Goal: Information Seeking & Learning: Learn about a topic

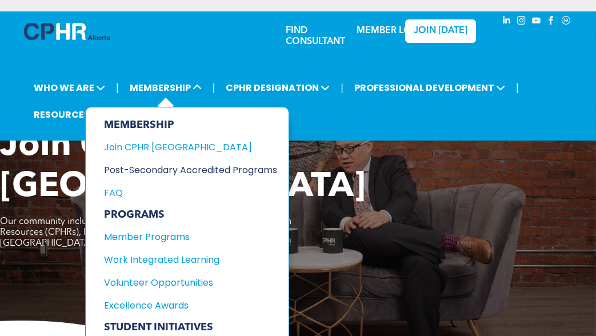
click at [185, 170] on div "Post-Secondary Accredited Programs" at bounding box center [182, 170] width 156 height 14
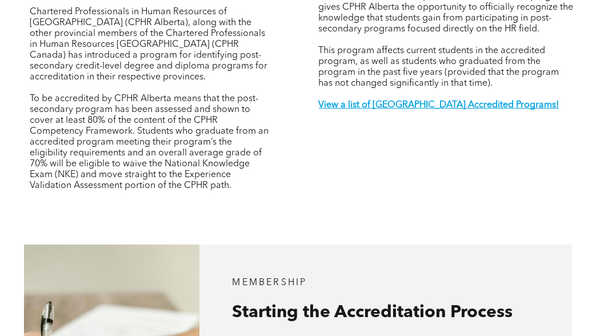
scroll to position [452, 0]
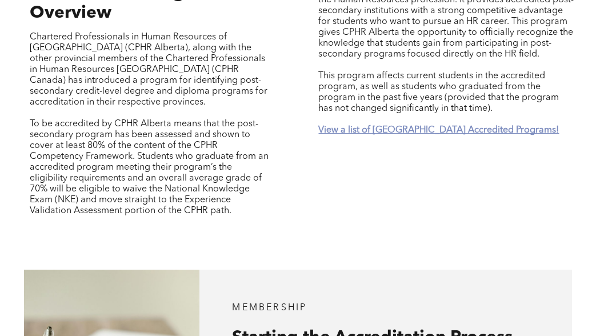
click at [465, 131] on strong "View a list of Alberta Accredited Programs!" at bounding box center [439, 130] width 241 height 9
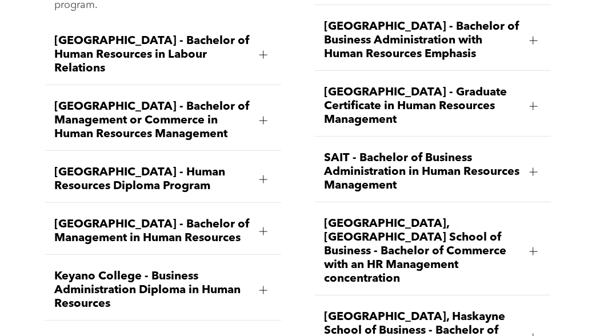
scroll to position [1621, 0]
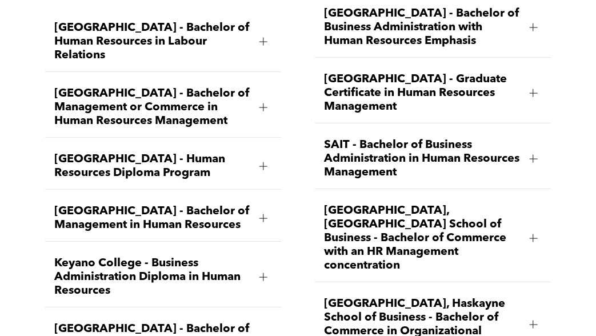
click at [537, 164] on div at bounding box center [533, 158] width 17 height 17
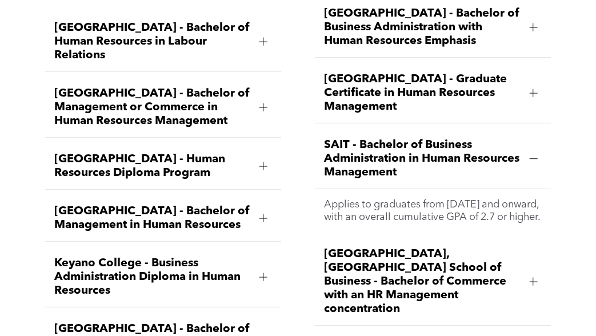
click at [474, 222] on p "Applies to graduates from April 2018 and onward, with an overall cumulative GPA…" at bounding box center [433, 210] width 218 height 25
click at [409, 161] on span "SAIT - Bachelor of Business Administration in Human Resources Management" at bounding box center [422, 158] width 196 height 41
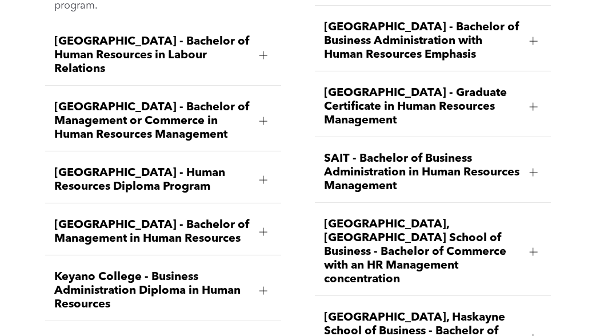
scroll to position [1604, 0]
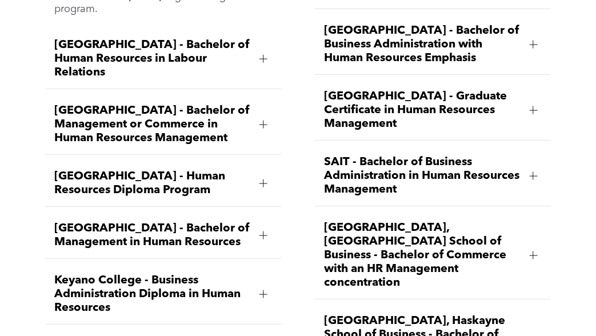
click at [156, 176] on span "Bow Valley College - Human Resources Diploma Program" at bounding box center [152, 183] width 196 height 27
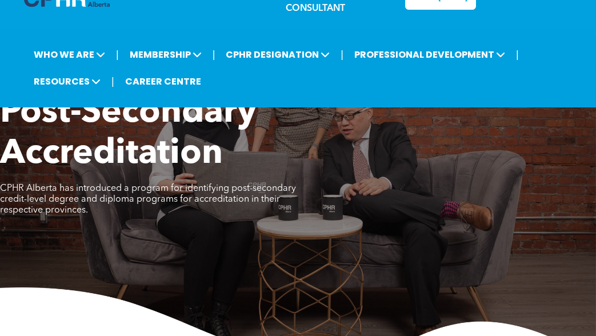
scroll to position [0, 0]
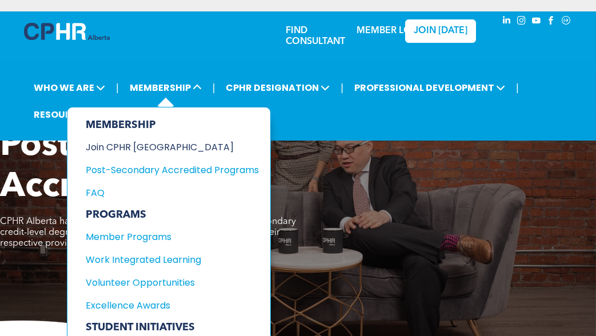
click at [144, 151] on div "Join CPHR [GEOGRAPHIC_DATA]" at bounding box center [164, 147] width 156 height 14
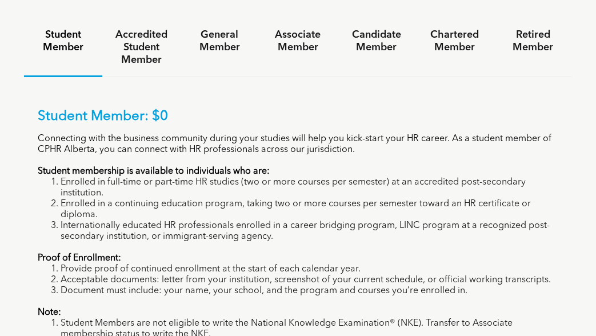
scroll to position [1040, 0]
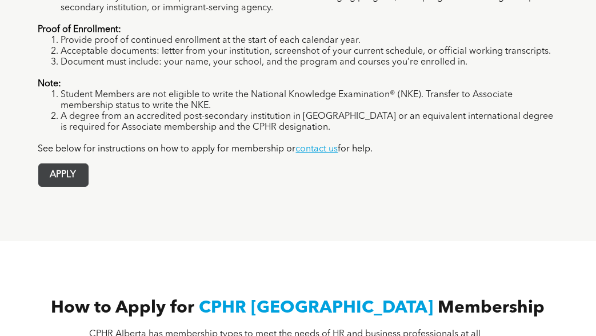
click at [77, 164] on span "APPLY" at bounding box center [63, 175] width 49 height 22
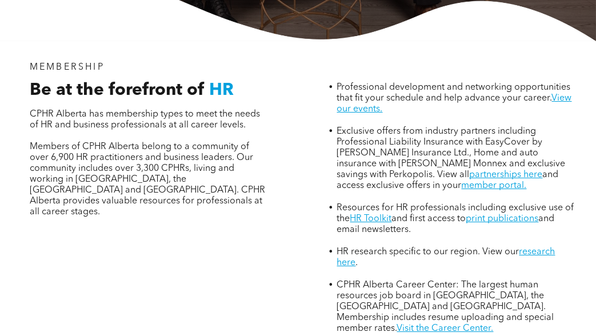
scroll to position [582, 0]
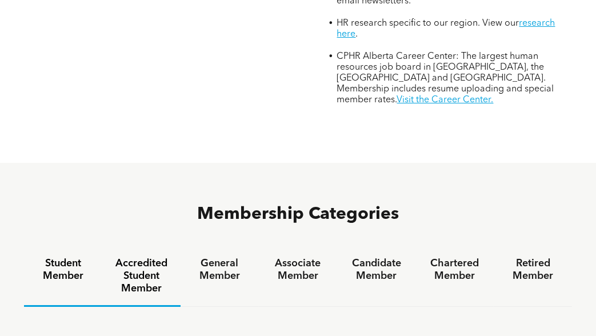
click at [139, 257] on h4 "Accredited Student Member" at bounding box center [142, 276] width 58 height 38
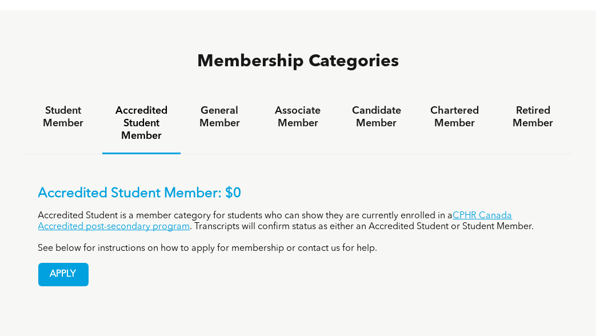
scroll to position [739, 0]
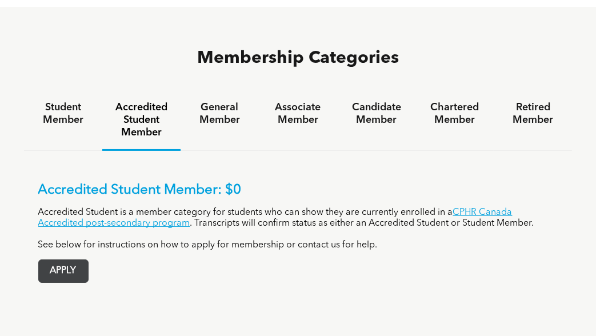
click at [62, 260] on span "APPLY" at bounding box center [63, 271] width 49 height 22
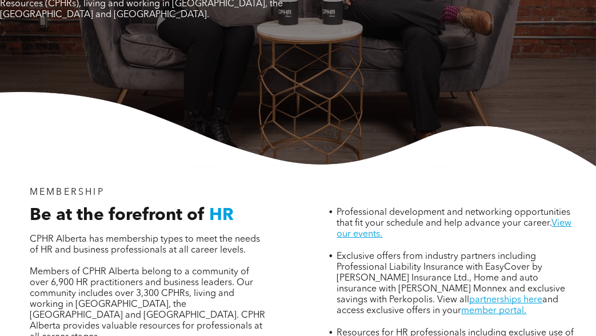
scroll to position [0, 0]
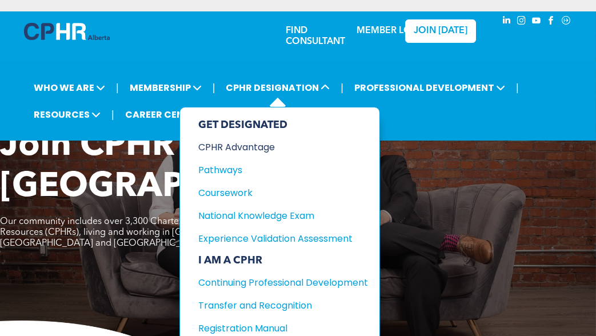
click at [250, 150] on div "CPHR Advantage" at bounding box center [274, 147] width 153 height 14
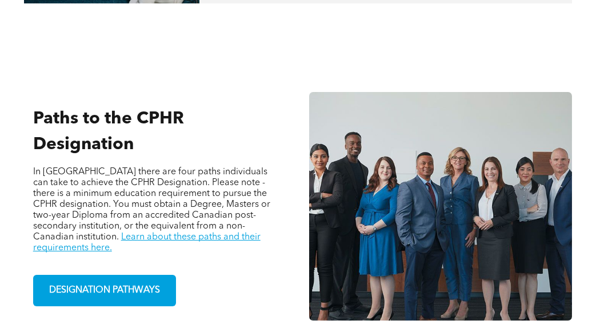
scroll to position [713, 0]
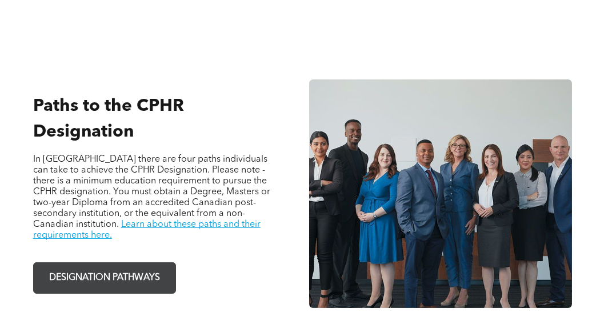
click at [105, 267] on span "DESIGNATION PATHWAYS" at bounding box center [104, 278] width 119 height 22
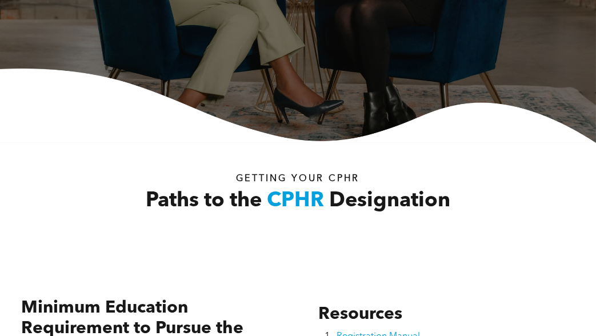
scroll to position [457, 0]
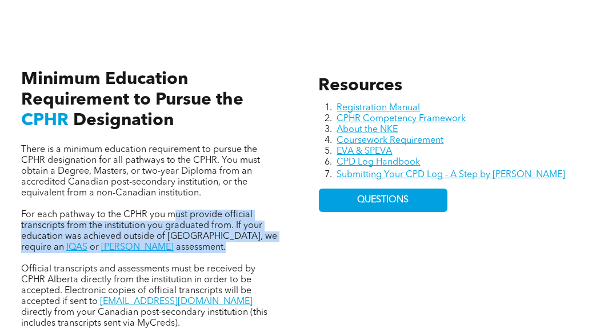
drag, startPoint x: 174, startPoint y: 204, endPoint x: 216, endPoint y: 234, distance: 52.0
click at [216, 234] on p "For each pathway to the CPHR you must provide official transcripts from the ins…" at bounding box center [149, 231] width 257 height 43
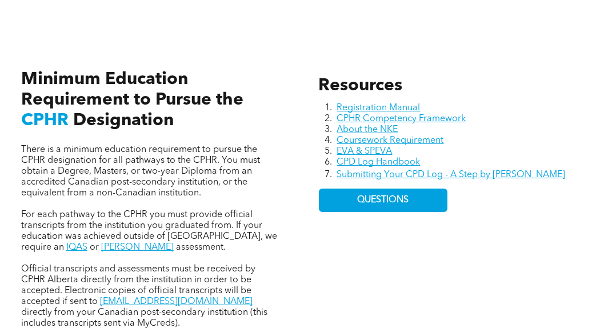
drag, startPoint x: 216, startPoint y: 234, endPoint x: 178, endPoint y: 185, distance: 61.9
click at [178, 185] on span "There is a minimum education requirement to pursue the CPHR designation for all…" at bounding box center [140, 171] width 239 height 53
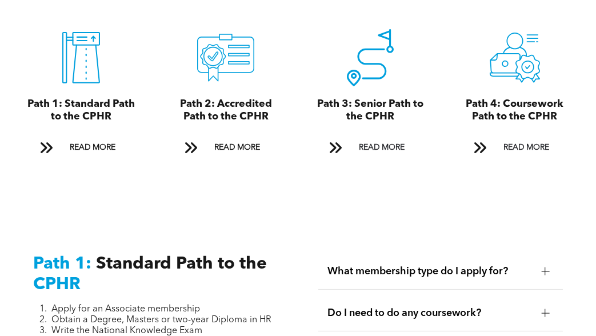
scroll to position [1277, 0]
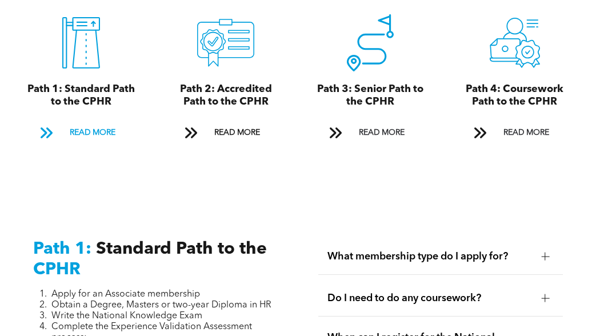
click at [111, 124] on span "READ MORE" at bounding box center [93, 132] width 54 height 21
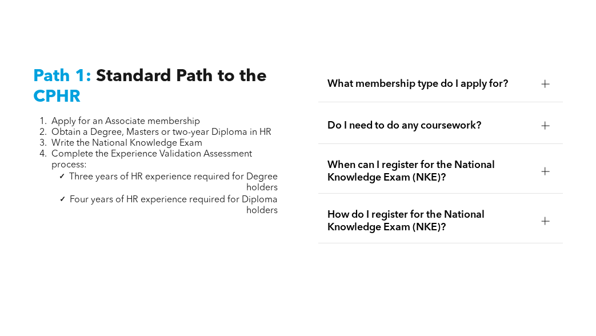
scroll to position [1458, 0]
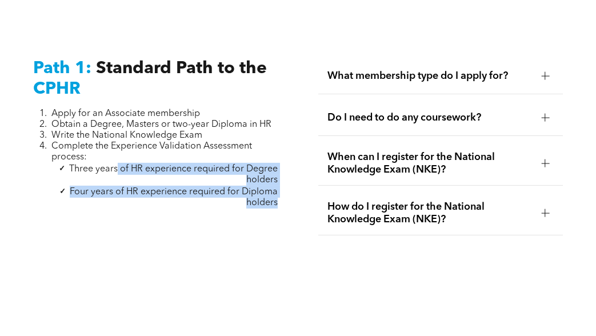
drag, startPoint x: 118, startPoint y: 157, endPoint x: 287, endPoint y: 194, distance: 172.6
click at [287, 194] on div "Path 1: Standard Path to the CPHR Apply for an Associate membership Obtain a De…" at bounding box center [298, 151] width 596 height 277
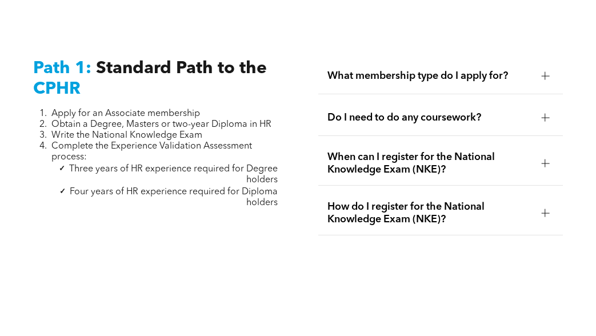
drag, startPoint x: 287, startPoint y: 194, endPoint x: 436, endPoint y: 67, distance: 195.9
click at [436, 70] on span "What membership type do I apply for?" at bounding box center [430, 76] width 205 height 13
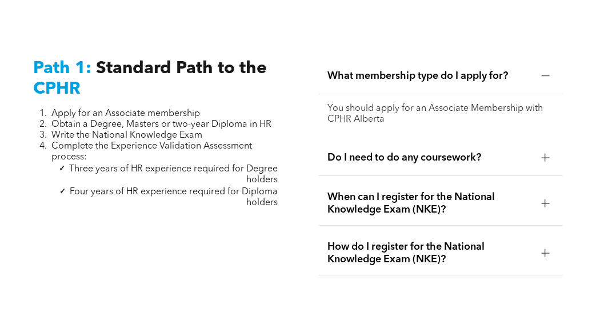
click at [423, 151] on span "Do I need to do any coursework?" at bounding box center [430, 157] width 205 height 13
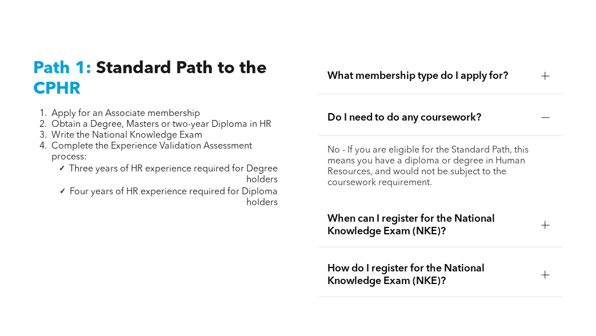
click at [422, 214] on span "When can I register for the National Knowledge Exam (NKE)?" at bounding box center [430, 225] width 205 height 25
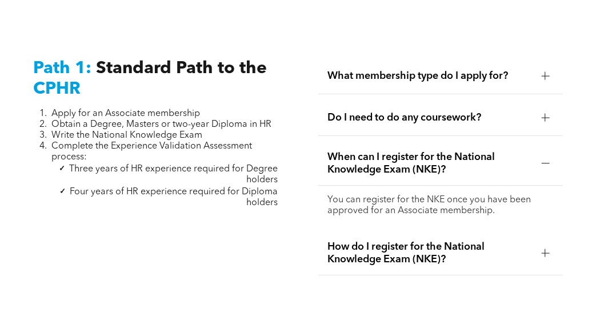
click at [418, 241] on span "How do I register for the National Knowledge Exam (NKE)?" at bounding box center [430, 253] width 205 height 25
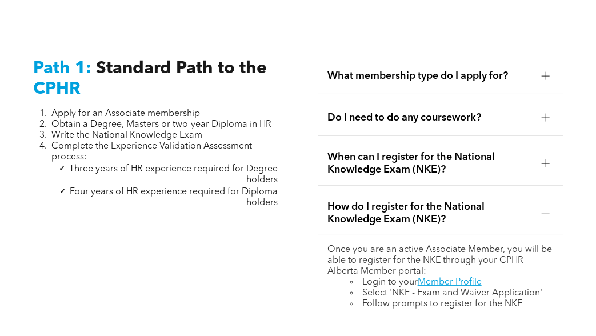
scroll to position [1686, 0]
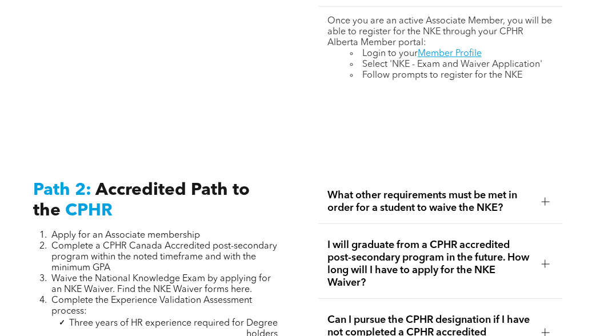
click at [393, 191] on span "What other requirements must be met in order for a student to waive the NKE?" at bounding box center [430, 201] width 205 height 25
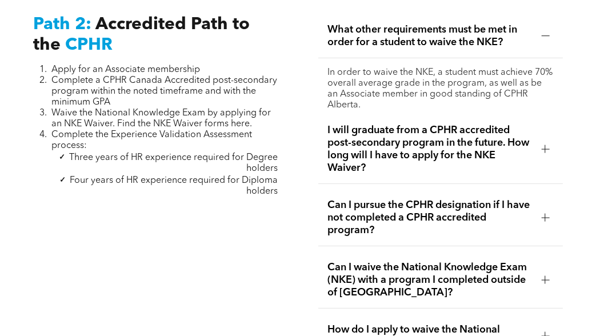
scroll to position [1857, 0]
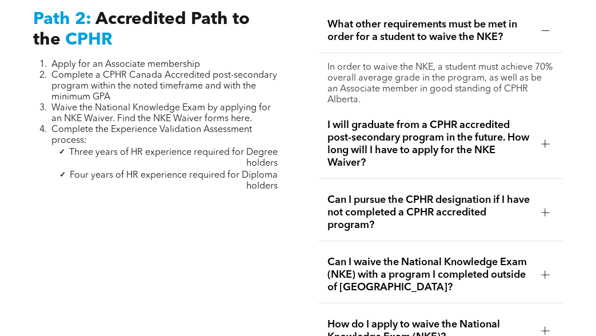
click at [491, 135] on span "I will graduate from a CPHR accredited post-secondary program in the future. Ho…" at bounding box center [430, 144] width 205 height 50
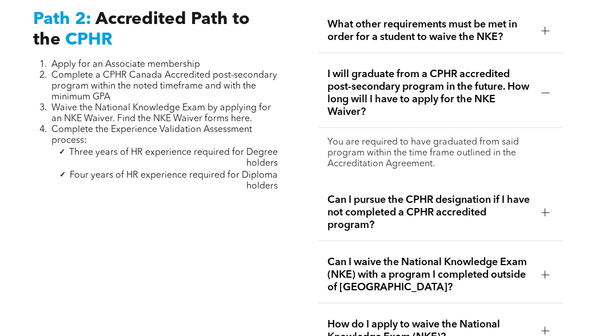
click at [474, 194] on span "Can I pursue the CPHR designation if I have not completed a CPHR accredited pro…" at bounding box center [430, 213] width 205 height 38
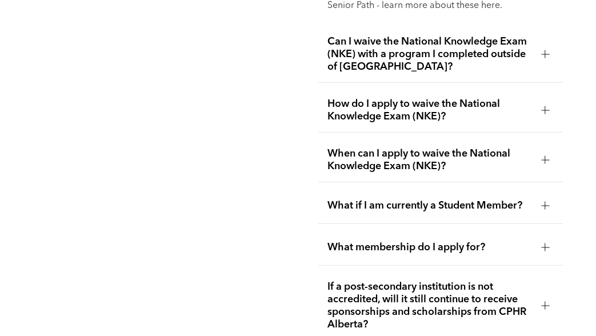
scroll to position [2105, 0]
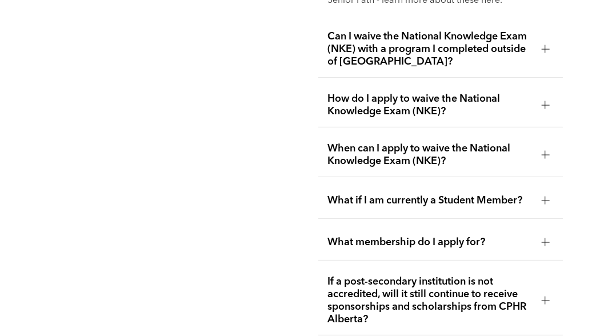
click at [485, 96] on span "How do I apply to waive the National Knowledge Exam (NKE)?" at bounding box center [430, 105] width 205 height 25
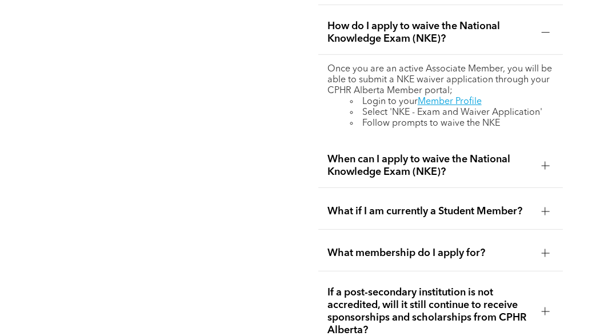
click at [398, 153] on span "When can I apply to waive the National Knowledge Exam (NKE)?" at bounding box center [430, 165] width 205 height 25
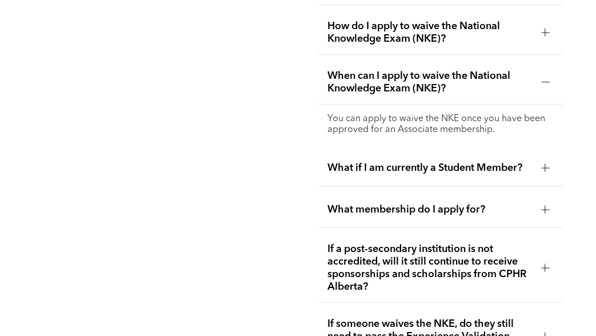
click at [398, 162] on span "What if I am currently a Student Member?" at bounding box center [430, 168] width 205 height 13
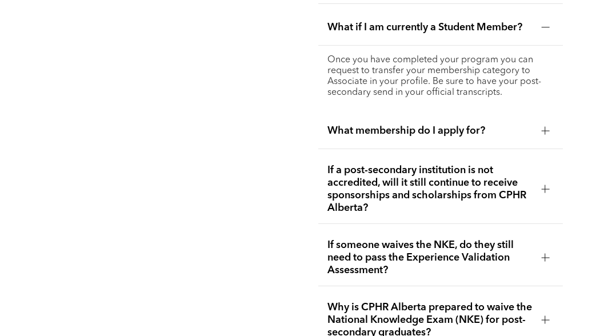
scroll to position [2215, 0]
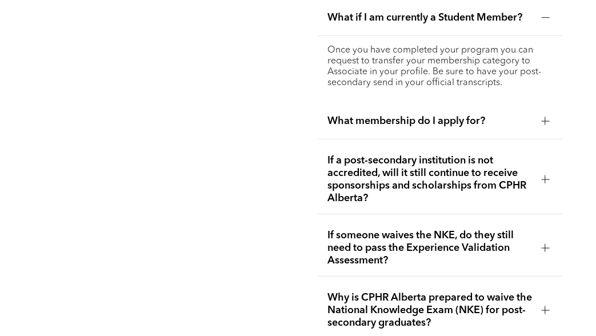
click at [477, 107] on div "What membership do I apply for?" at bounding box center [440, 121] width 245 height 36
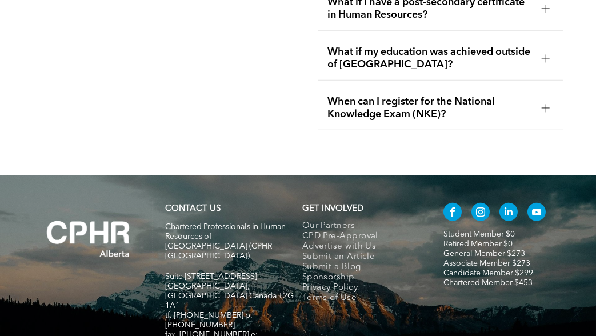
scroll to position [3952, 0]
